Goal: Navigation & Orientation: Find specific page/section

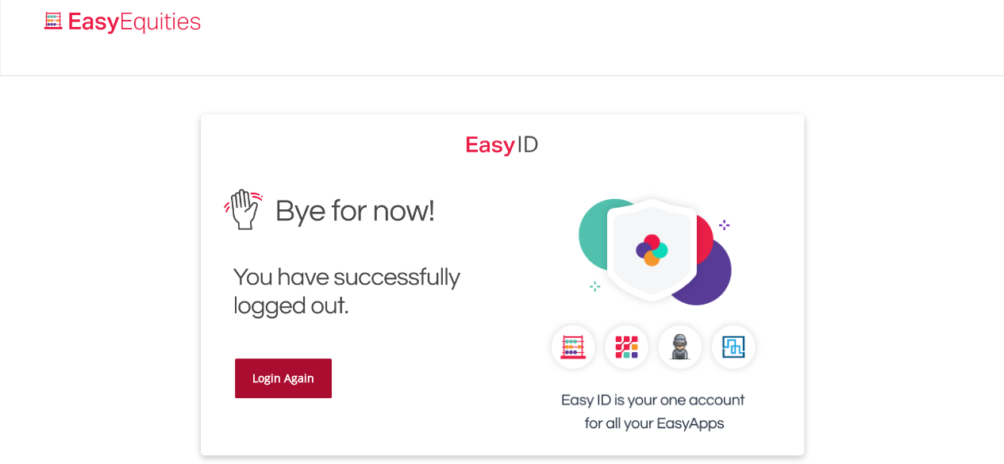
click at [278, 382] on link "Login Again" at bounding box center [283, 379] width 97 height 40
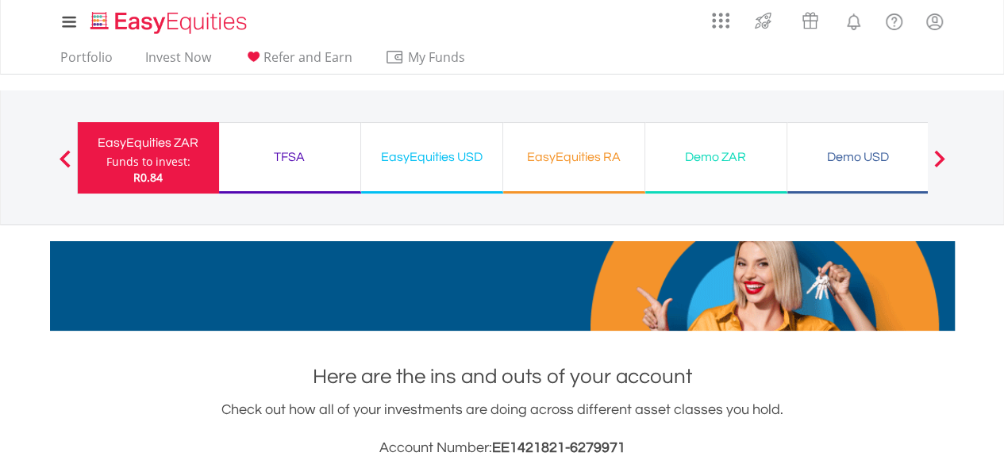
click at [432, 164] on div "EasyEquities USD" at bounding box center [432, 157] width 122 height 22
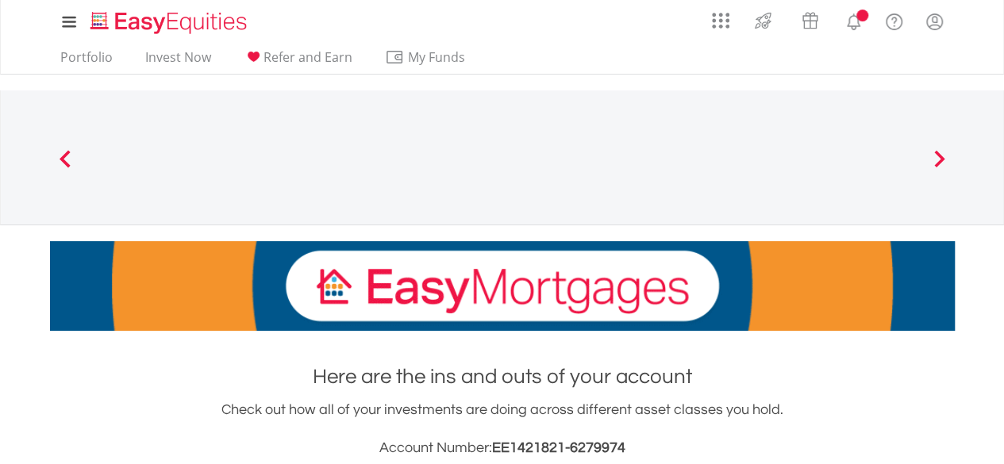
scroll to position [407, 0]
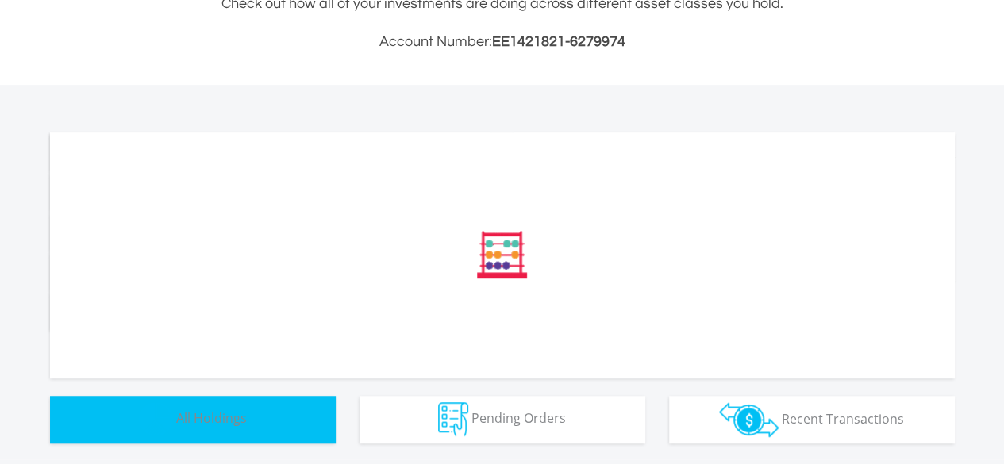
click at [202, 425] on span "All Holdings" at bounding box center [211, 418] width 71 height 17
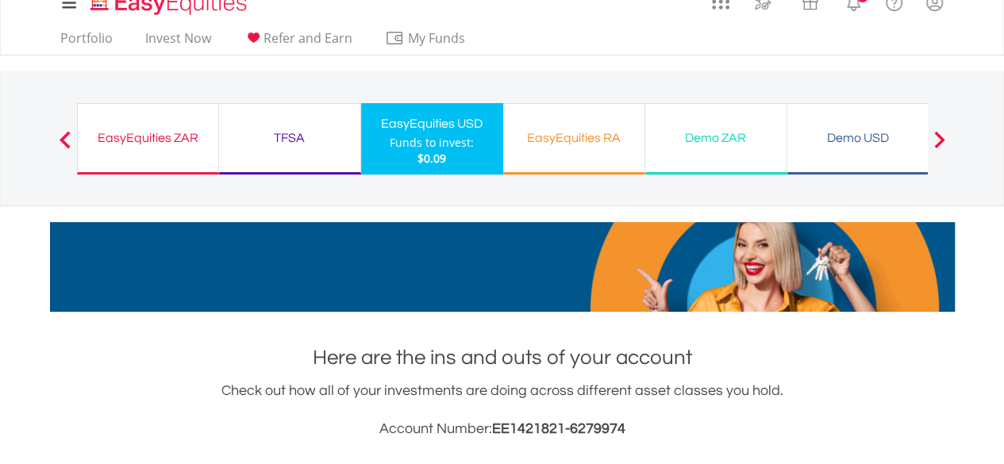
scroll to position [13, 0]
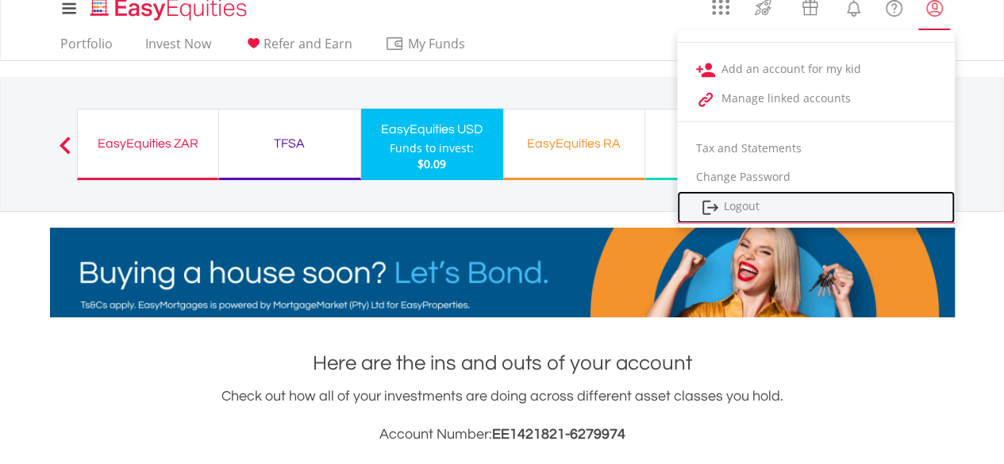
click at [752, 201] on link "Logout" at bounding box center [816, 207] width 278 height 33
